Goal: Task Accomplishment & Management: Manage account settings

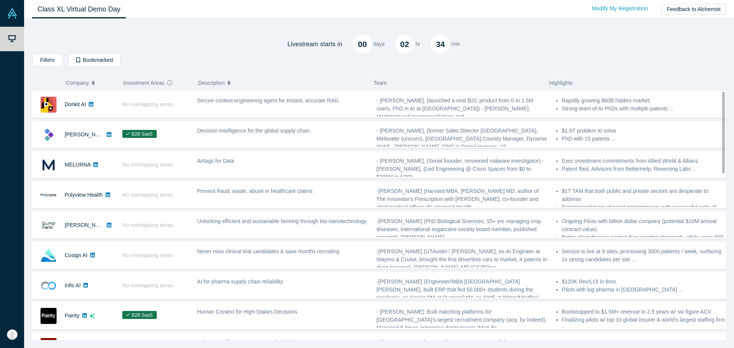
click at [248, 72] on div "Livestream starts [DATE] 02 hr 34 min Filters AI Artificial Intelligence AI (Ar…" at bounding box center [379, 182] width 694 height 316
click at [232, 43] on div "Livestream starts [DATE] 02 hr 34 min" at bounding box center [379, 38] width 694 height 29
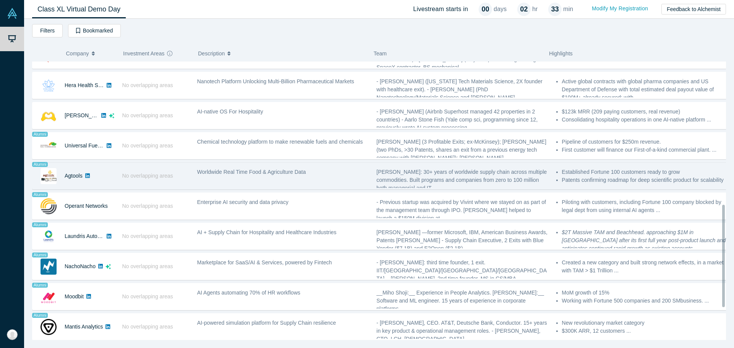
scroll to position [476, 0]
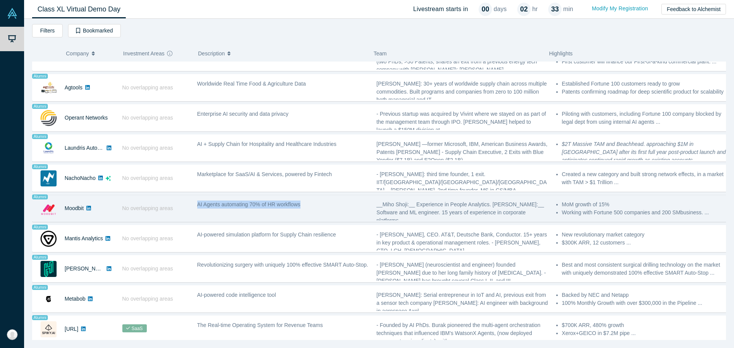
drag, startPoint x: 189, startPoint y: 201, endPoint x: 321, endPoint y: 207, distance: 132.0
click at [321, 207] on div "Alumni Moodbit No overlapping areas AI Agents automating 70% of HR workflows __…" at bounding box center [382, 208] width 700 height 27
click at [321, 207] on div "AI Agents automating 70% of HR workflows" at bounding box center [282, 208] width 179 height 24
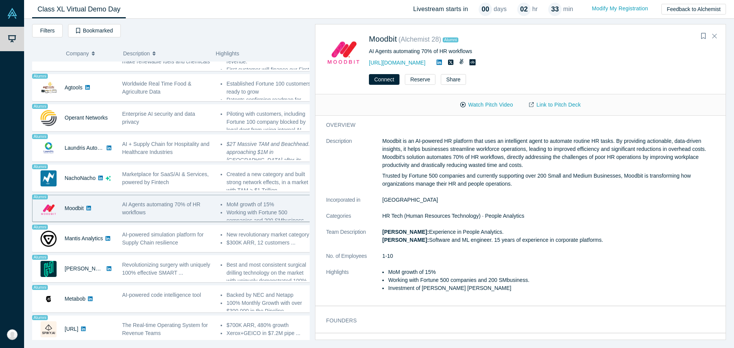
click at [266, 203] on div "Livestream starts [DATE] 02 hr 32 min Filters AI Artificial Intelligence AI (Ar…" at bounding box center [379, 184] width 710 height 330
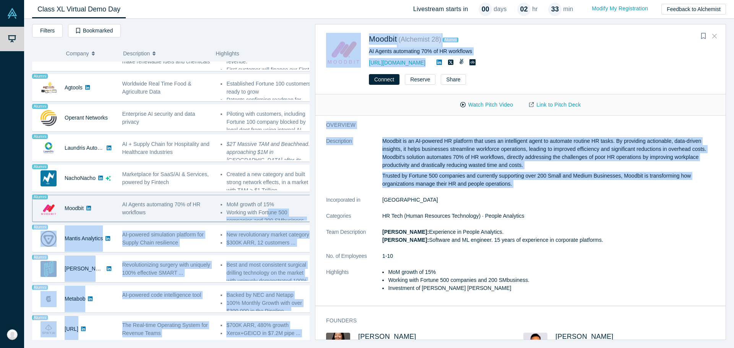
click at [718, 39] on button "Close" at bounding box center [714, 36] width 11 height 12
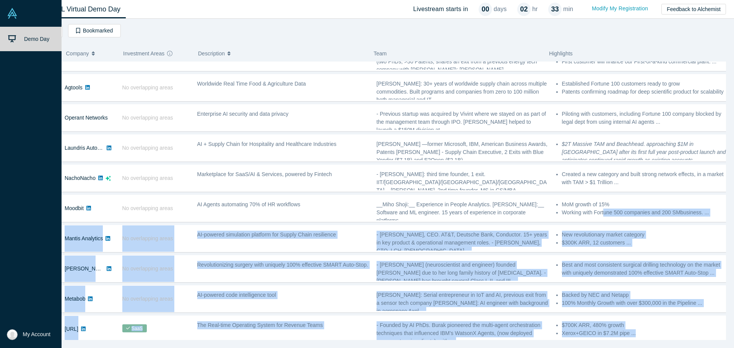
click at [35, 334] on span "My Account" at bounding box center [37, 335] width 28 height 8
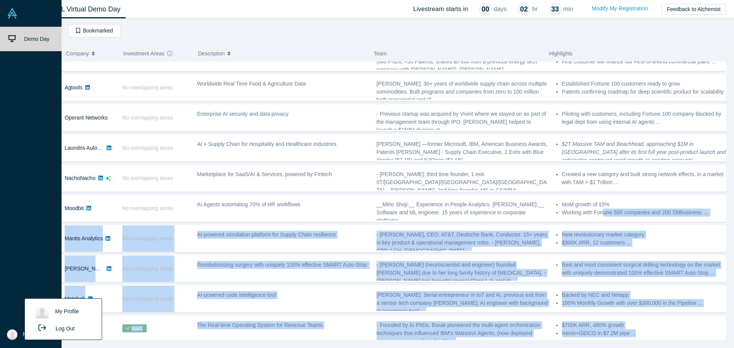
click at [65, 315] on link "My Profile" at bounding box center [62, 312] width 63 height 19
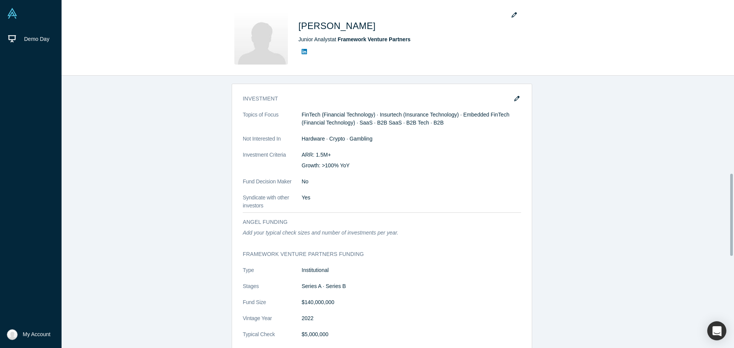
scroll to position [268, 0]
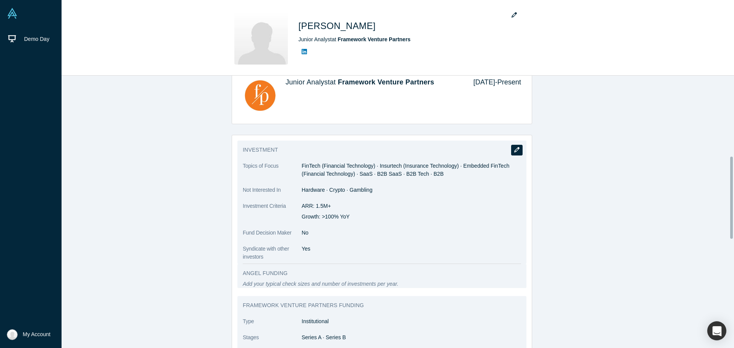
click at [514, 152] on icon "button" at bounding box center [516, 149] width 5 height 5
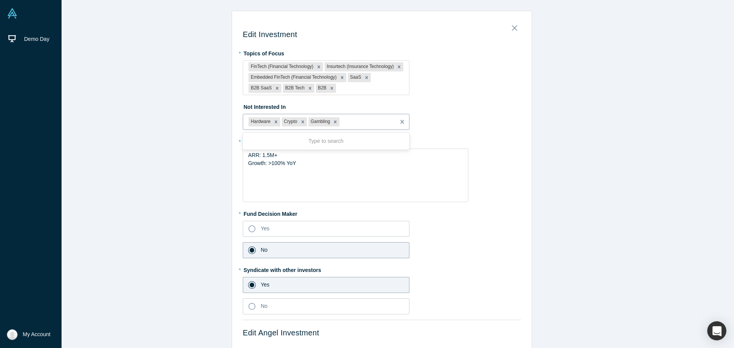
click at [353, 124] on div at bounding box center [365, 122] width 49 height 10
click at [338, 91] on div at bounding box center [371, 89] width 66 height 10
click at [361, 126] on div at bounding box center [365, 122] width 49 height 10
click at [370, 125] on div at bounding box center [365, 122] width 49 height 10
type input "defense"
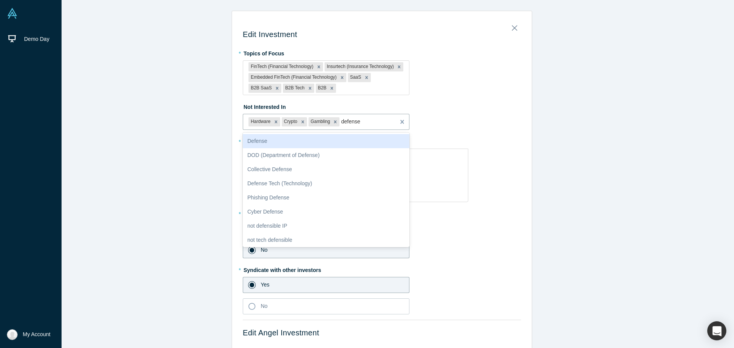
click at [302, 139] on div "Defense" at bounding box center [326, 141] width 167 height 14
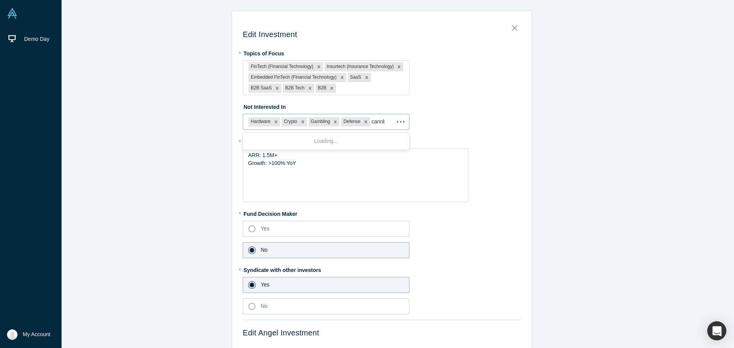
type input "cannbis"
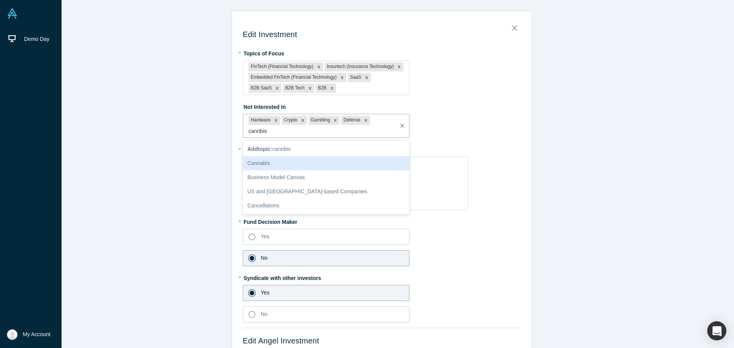
click at [281, 162] on div "Cannabis" at bounding box center [326, 163] width 167 height 14
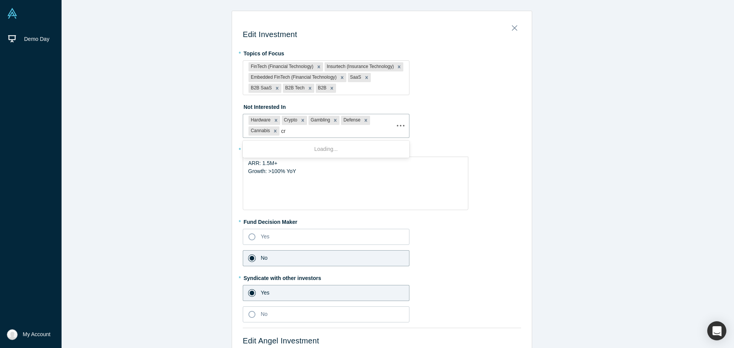
type input "c"
type input "blockchain"
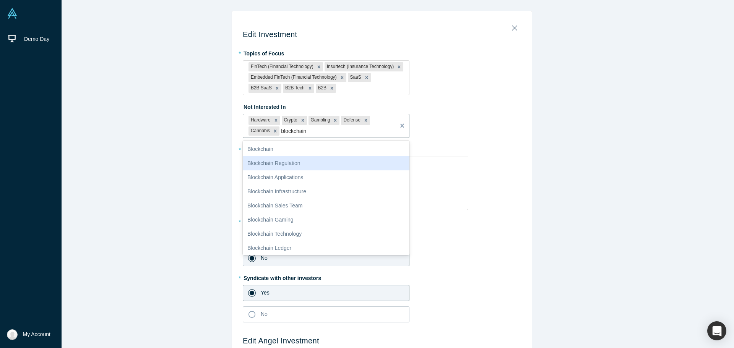
click at [295, 152] on div "Blockchain" at bounding box center [326, 149] width 167 height 14
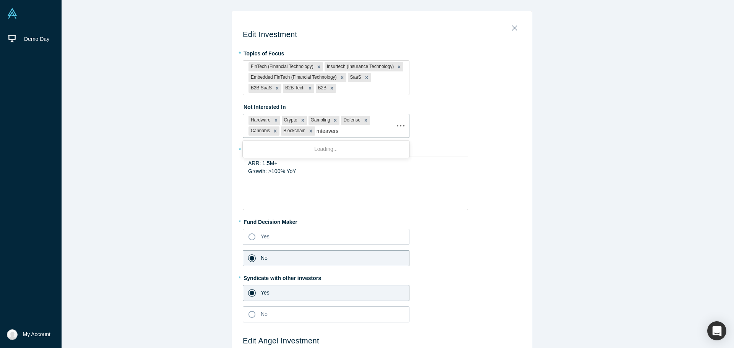
type input "mteaverse"
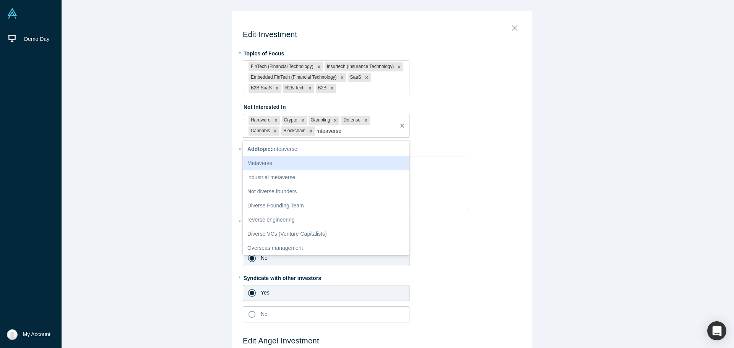
click at [294, 161] on div "Metaverse" at bounding box center [326, 163] width 167 height 14
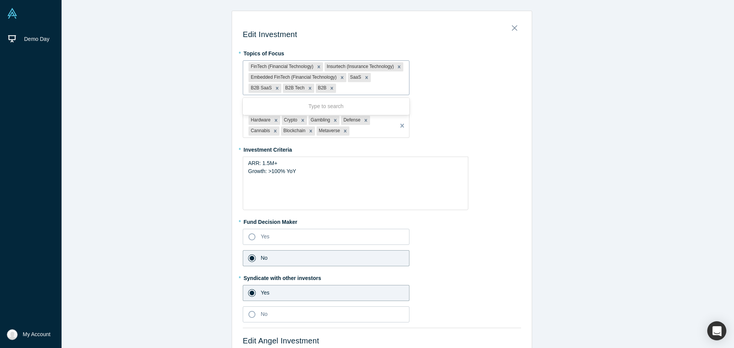
click at [338, 89] on div at bounding box center [371, 89] width 66 height 10
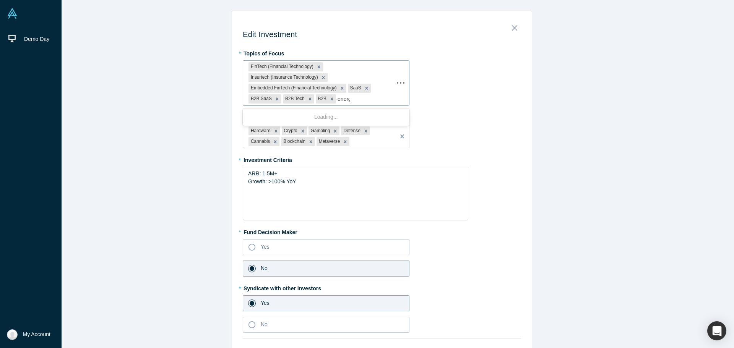
type input "energy"
type input "ai"
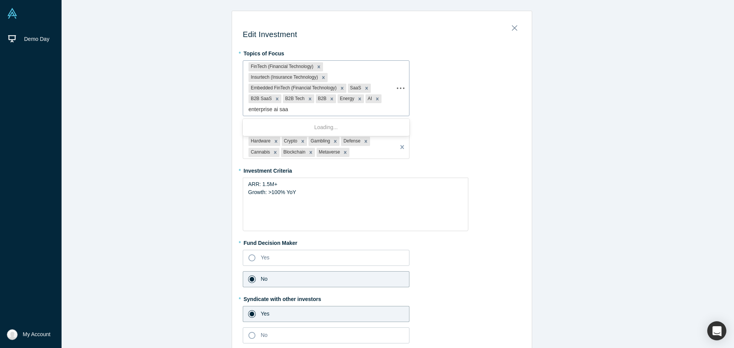
type input "enterprise ai saas"
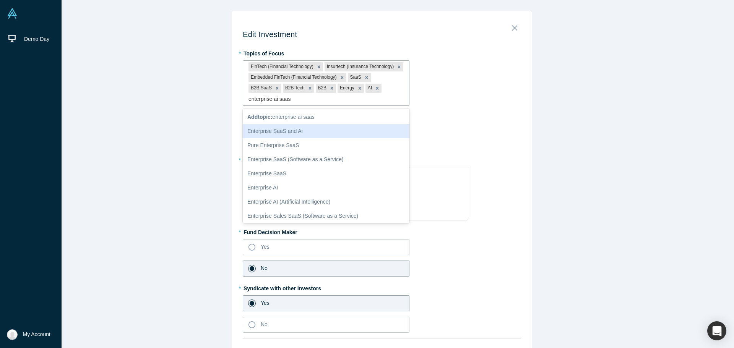
click at [318, 124] on div "Enterprise SaaS and Ai" at bounding box center [326, 131] width 167 height 14
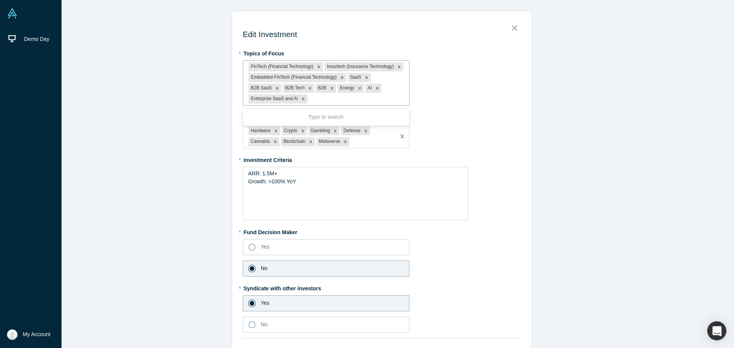
click at [382, 97] on div at bounding box center [356, 99] width 95 height 10
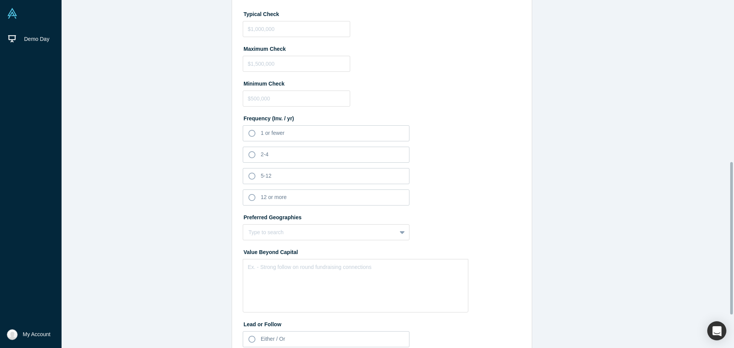
scroll to position [406, 0]
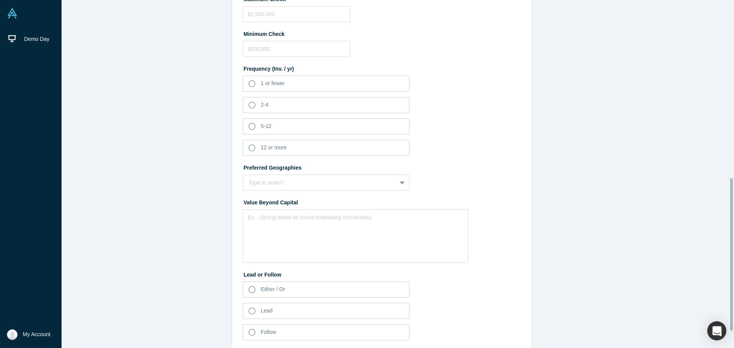
click at [279, 174] on div "Preferred Geographies Type to search To pick up a draggable item, press the spa…" at bounding box center [382, 175] width 278 height 29
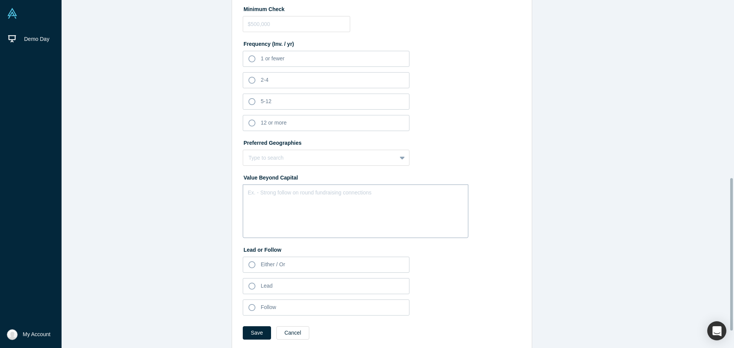
scroll to position [444, 0]
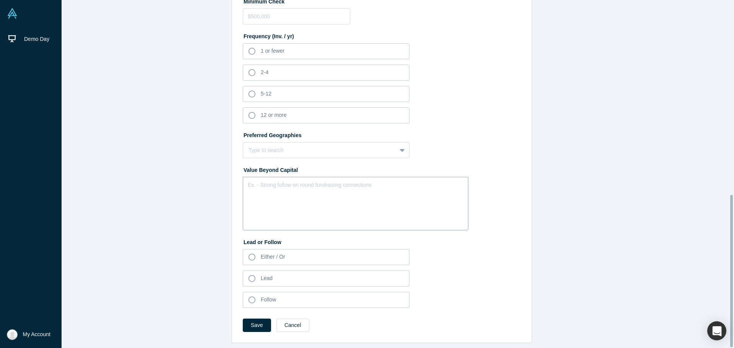
click at [334, 185] on div "Ex. - Strong follow on round fundraising connections" at bounding box center [356, 204] width 226 height 54
click at [271, 276] on label "Lead" at bounding box center [326, 279] width 167 height 16
click at [0, 0] on input "Lead" at bounding box center [0, 0] width 0 height 0
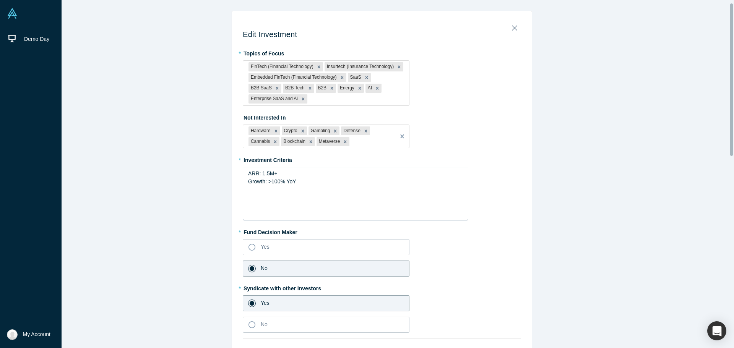
scroll to position [76, 0]
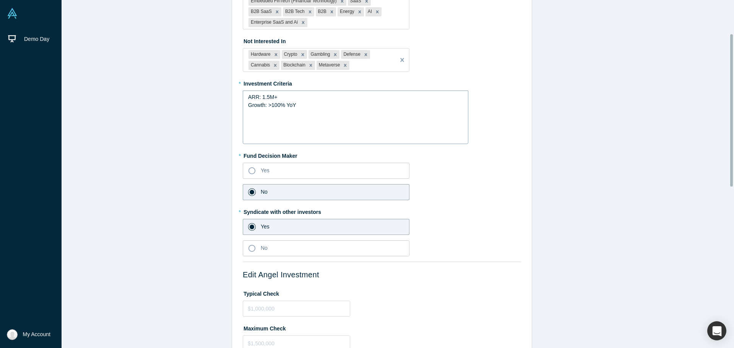
click at [324, 104] on div "Growth: >100% YoY" at bounding box center [355, 105] width 215 height 8
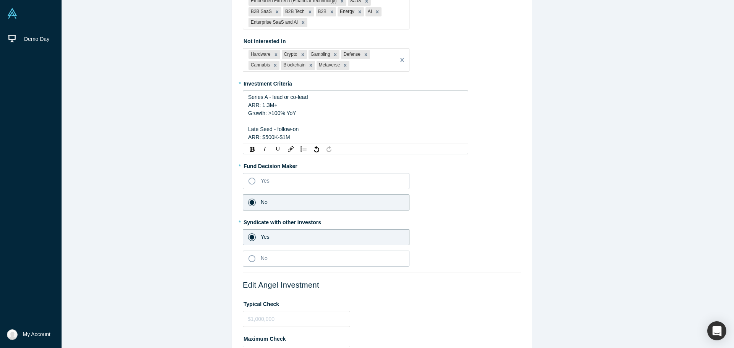
click at [331, 95] on div "Series A - lead or co-lead" at bounding box center [355, 97] width 215 height 8
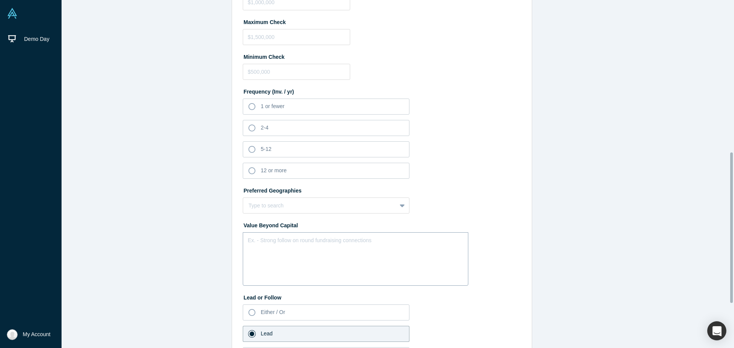
scroll to position [455, 0]
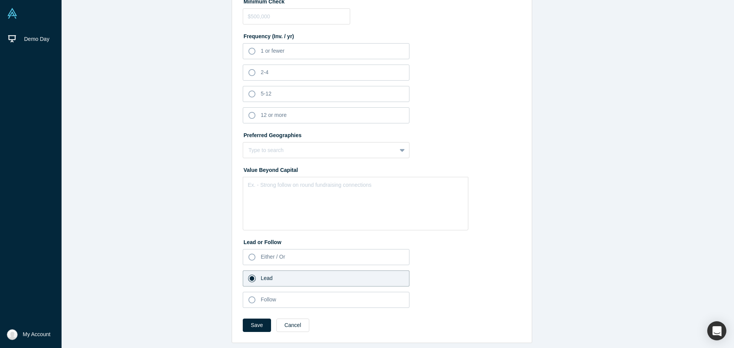
click at [266, 275] on span "Lead" at bounding box center [267, 278] width 12 height 6
click at [0, 0] on input "Lead" at bounding box center [0, 0] width 0 height 0
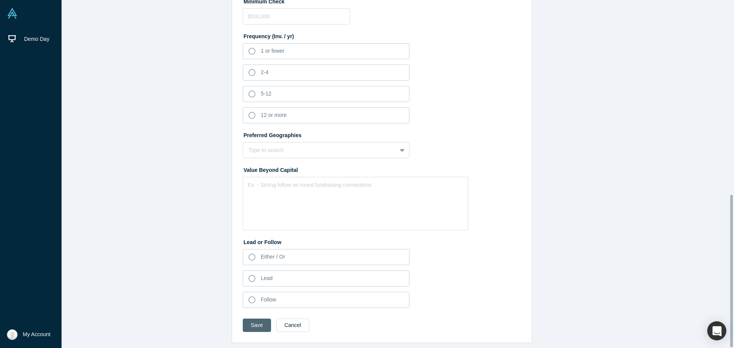
click at [253, 319] on button "Save" at bounding box center [257, 325] width 28 height 13
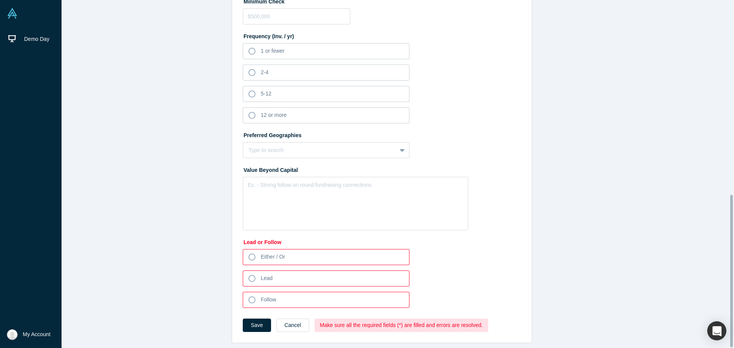
click at [255, 319] on button "Save" at bounding box center [257, 325] width 28 height 13
click at [281, 254] on span "Either / Or" at bounding box center [273, 257] width 24 height 6
click at [0, 0] on input "Either / Or" at bounding box center [0, 0] width 0 height 0
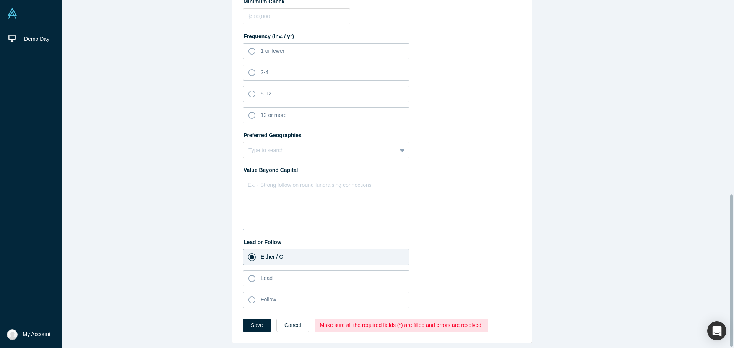
scroll to position [368, 0]
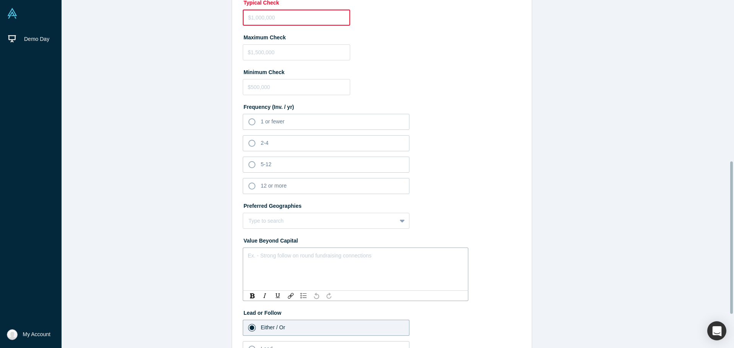
click at [276, 256] on div "rdw-editor" at bounding box center [355, 254] width 215 height 8
click at [271, 224] on div at bounding box center [319, 221] width 143 height 10
type input "north a"
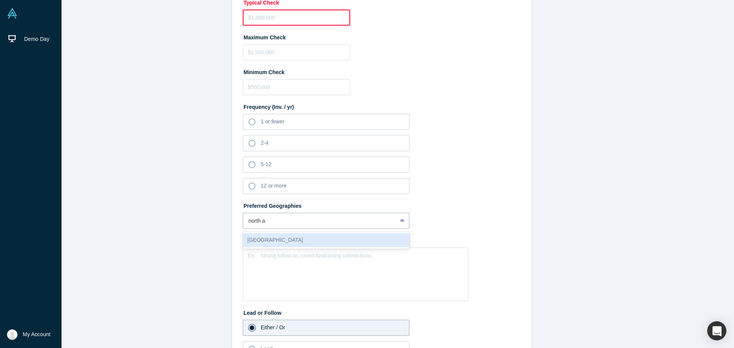
click at [268, 242] on div "[GEOGRAPHIC_DATA]" at bounding box center [326, 240] width 167 height 14
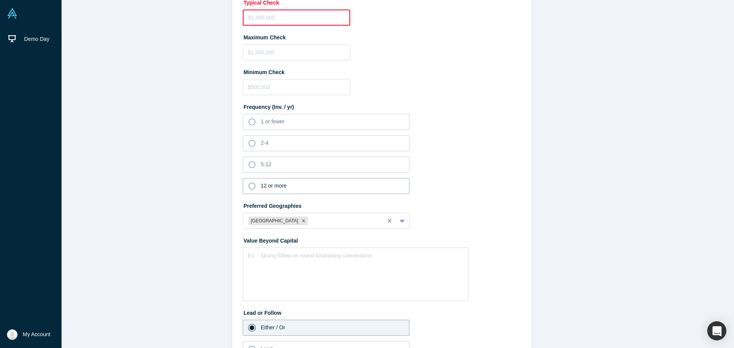
click at [278, 183] on span "12 or more" at bounding box center [274, 186] width 26 height 6
click at [0, 0] on input "12 or more" at bounding box center [0, 0] width 0 height 0
click at [283, 159] on label "5-12" at bounding box center [326, 165] width 167 height 16
click at [0, 0] on input "5-12" at bounding box center [0, 0] width 0 height 0
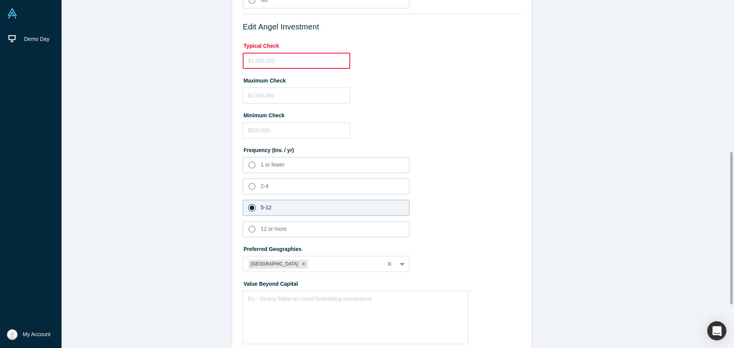
scroll to position [291, 0]
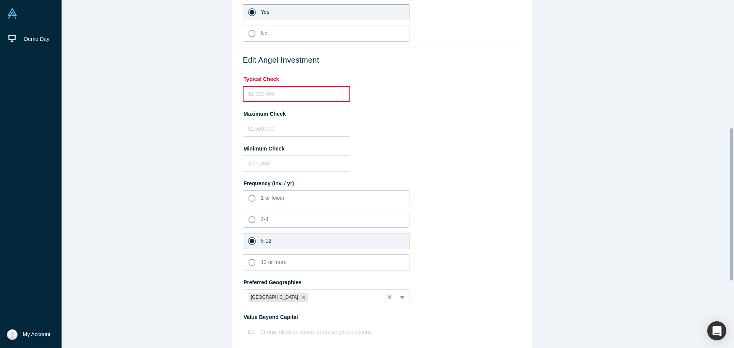
click at [263, 96] on input "tel" at bounding box center [296, 94] width 107 height 16
type input "$3,000,000"
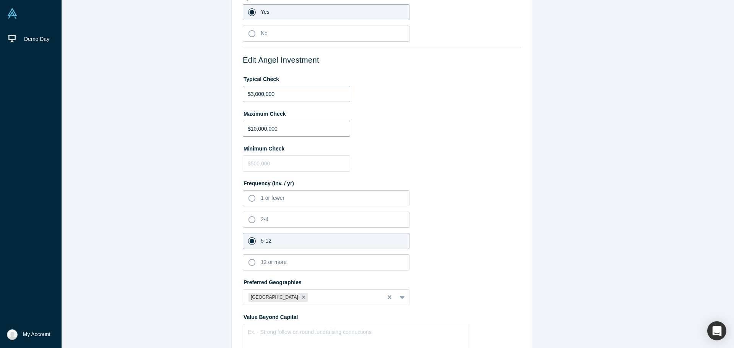
type input "$10,000,000"
type input "$500,000"
click at [408, 117] on label "Maximum Check" at bounding box center [382, 112] width 278 height 11
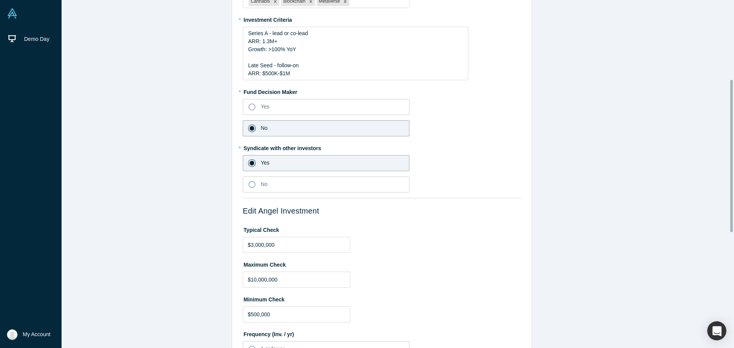
scroll to position [138, 0]
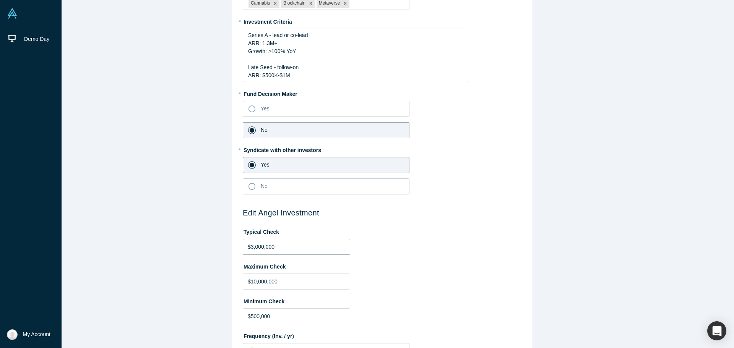
drag, startPoint x: 281, startPoint y: 250, endPoint x: 169, endPoint y: 250, distance: 111.6
click at [169, 250] on div "Edit Investment * Topics of Focus FinTech (Financial Technology) Insurtech (Ins…" at bounding box center [382, 257] width 716 height 771
type input "$4,000,000"
click at [596, 211] on div "Edit Investment * Topics of Focus FinTech (Financial Technology) Insurtech (Ins…" at bounding box center [382, 257] width 716 height 771
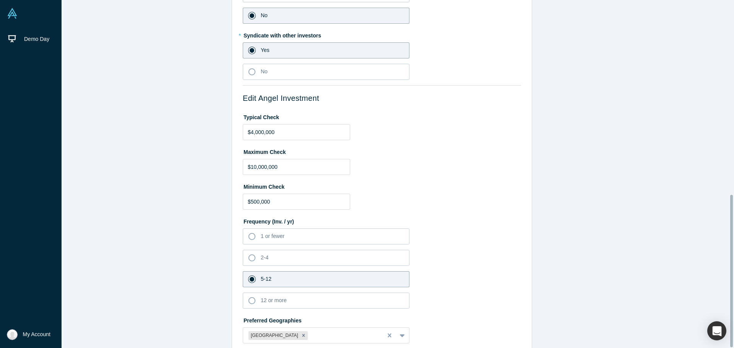
scroll to position [444, 0]
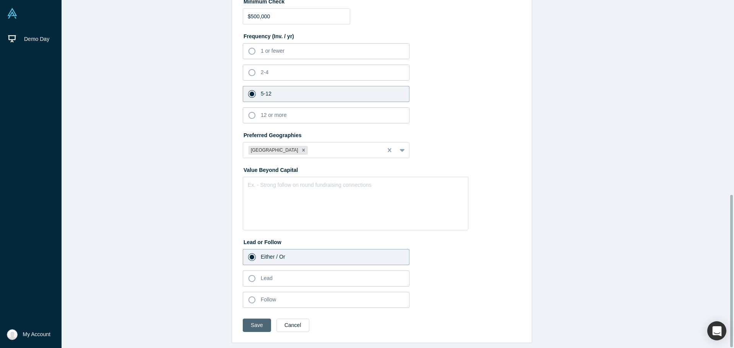
click at [259, 321] on button "Save" at bounding box center [257, 325] width 28 height 13
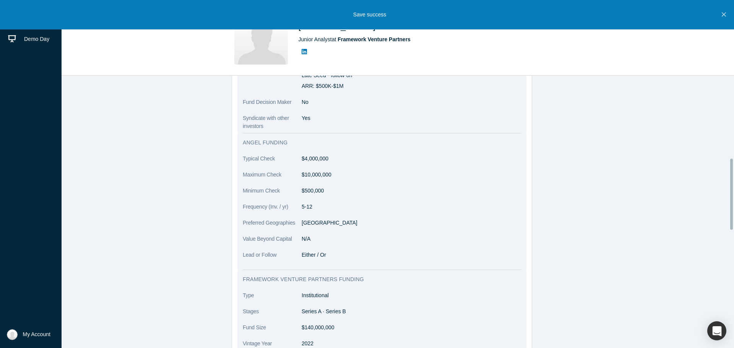
scroll to position [306, 0]
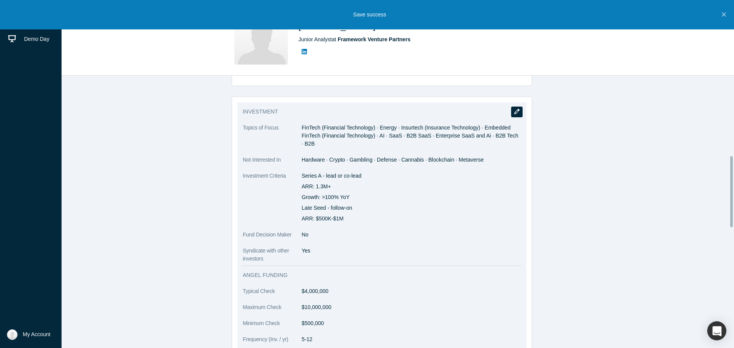
click at [516, 109] on button "button" at bounding box center [516, 112] width 11 height 11
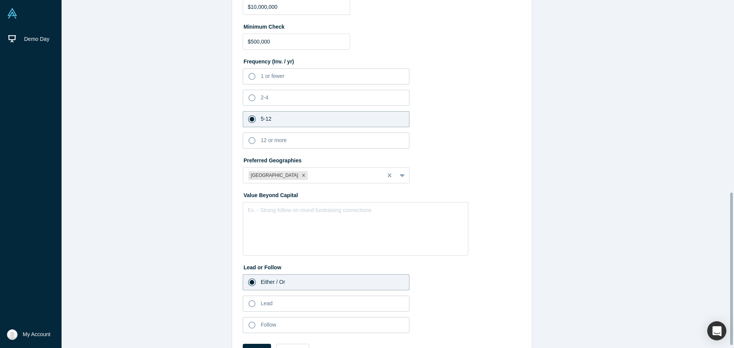
scroll to position [444, 0]
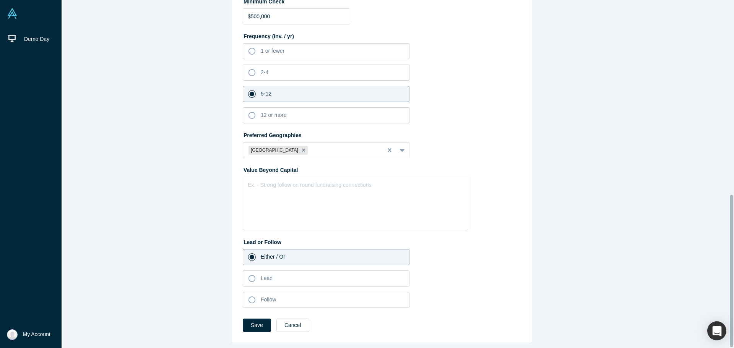
click at [299, 251] on label "Either / Or" at bounding box center [326, 257] width 167 height 16
click at [0, 0] on input "Either / Or" at bounding box center [0, 0] width 0 height 0
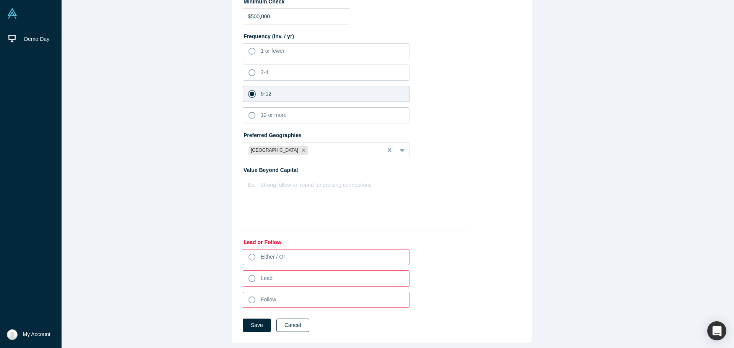
click at [289, 324] on button "Cancel" at bounding box center [292, 325] width 33 height 13
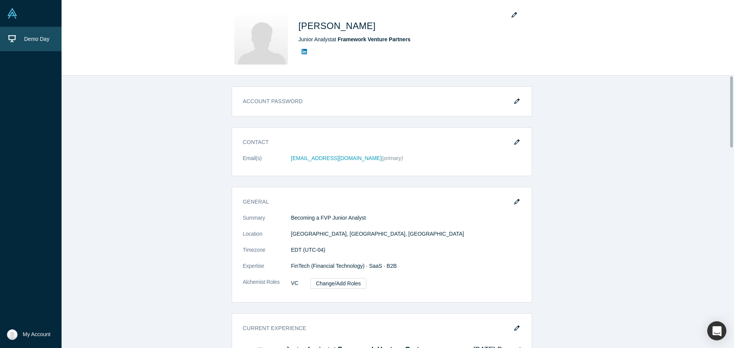
click at [21, 31] on link "Demo Day" at bounding box center [33, 39] width 67 height 24
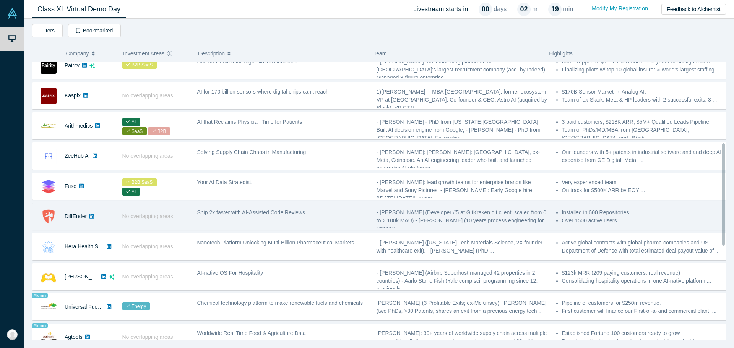
scroll to position [229, 0]
